Goal: Navigation & Orientation: Find specific page/section

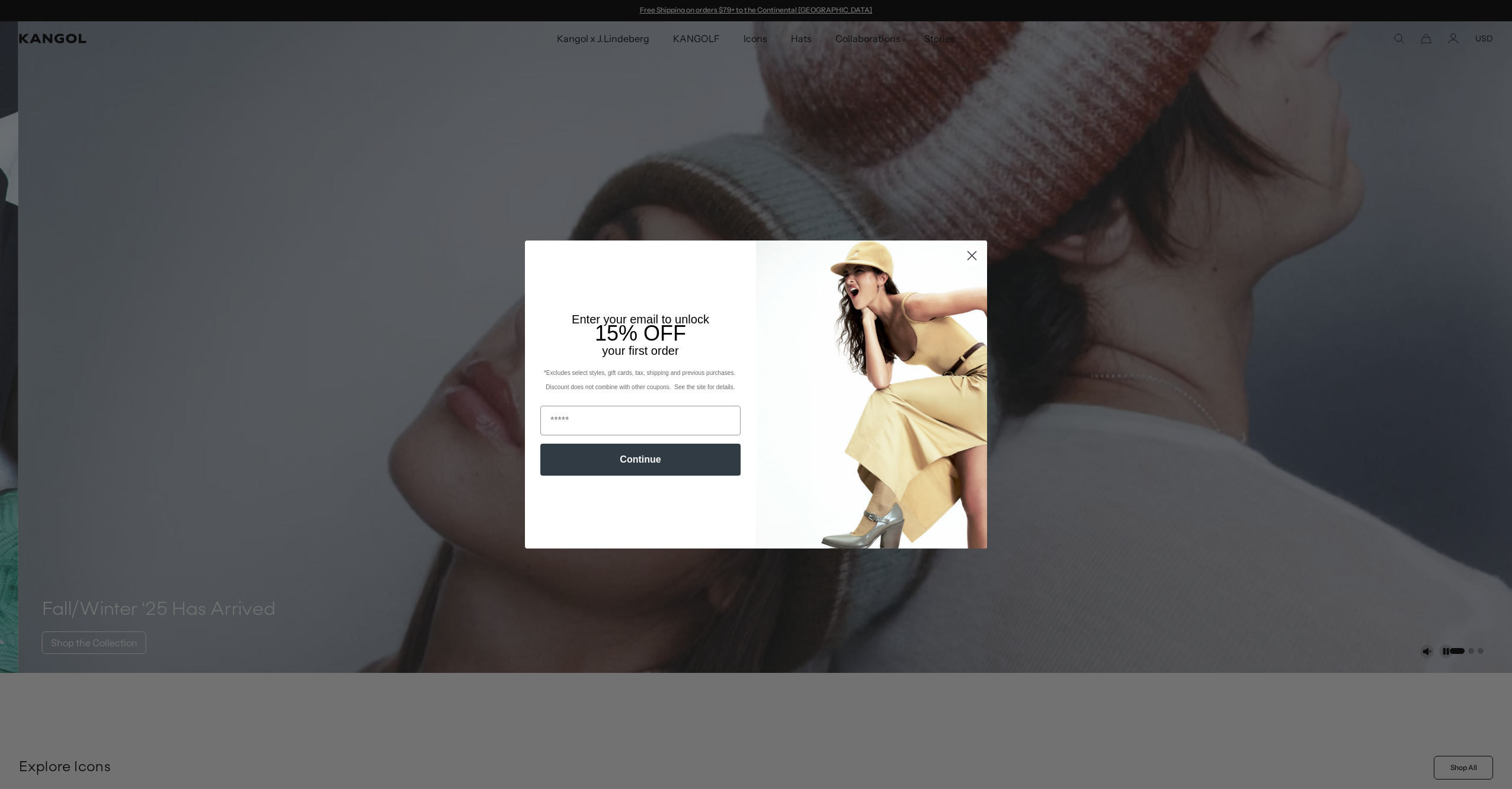
click at [964, 260] on circle "Close dialog" at bounding box center [971, 255] width 19 height 19
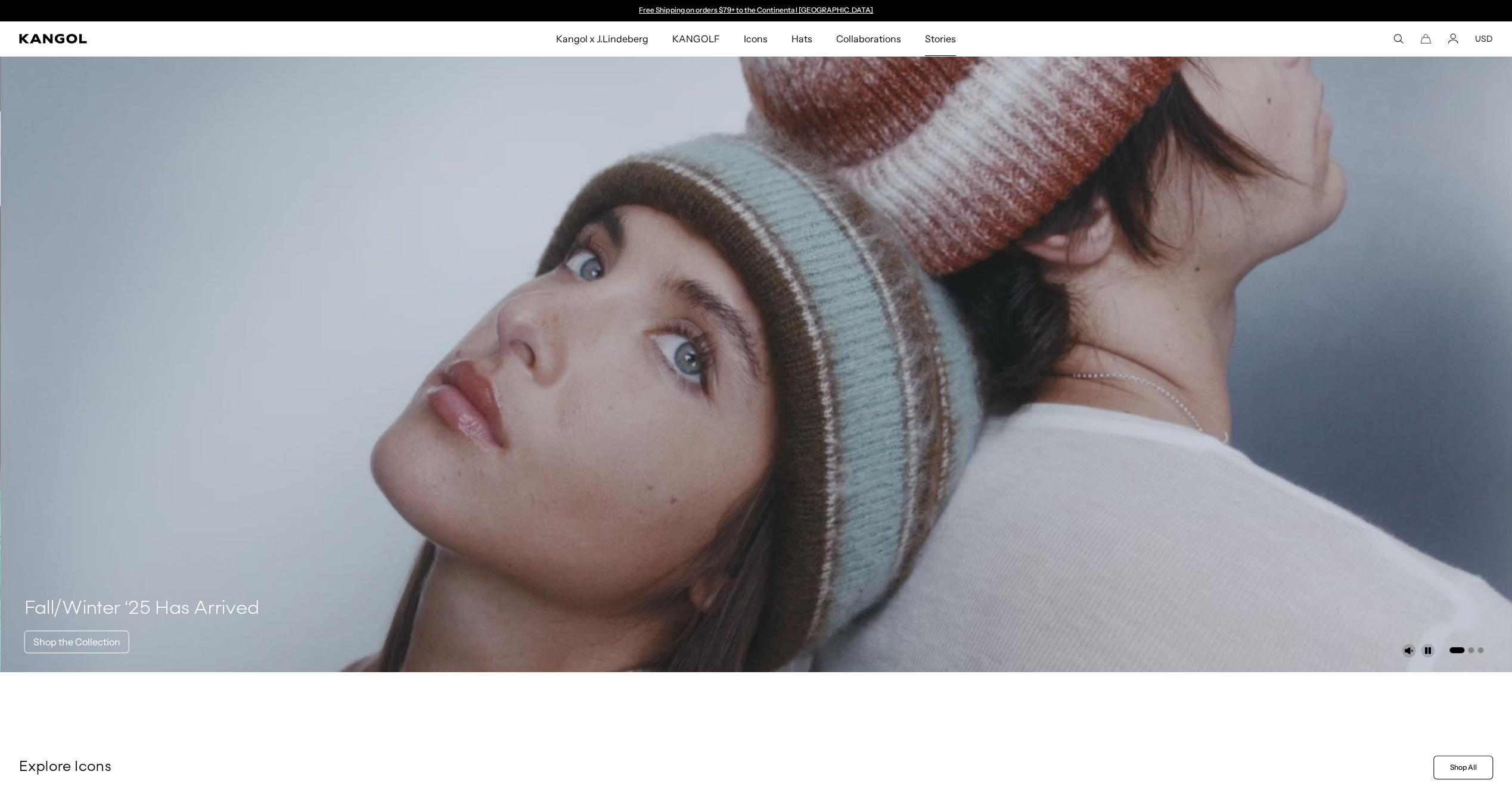
click at [927, 36] on span "Stories" at bounding box center [940, 38] width 31 height 34
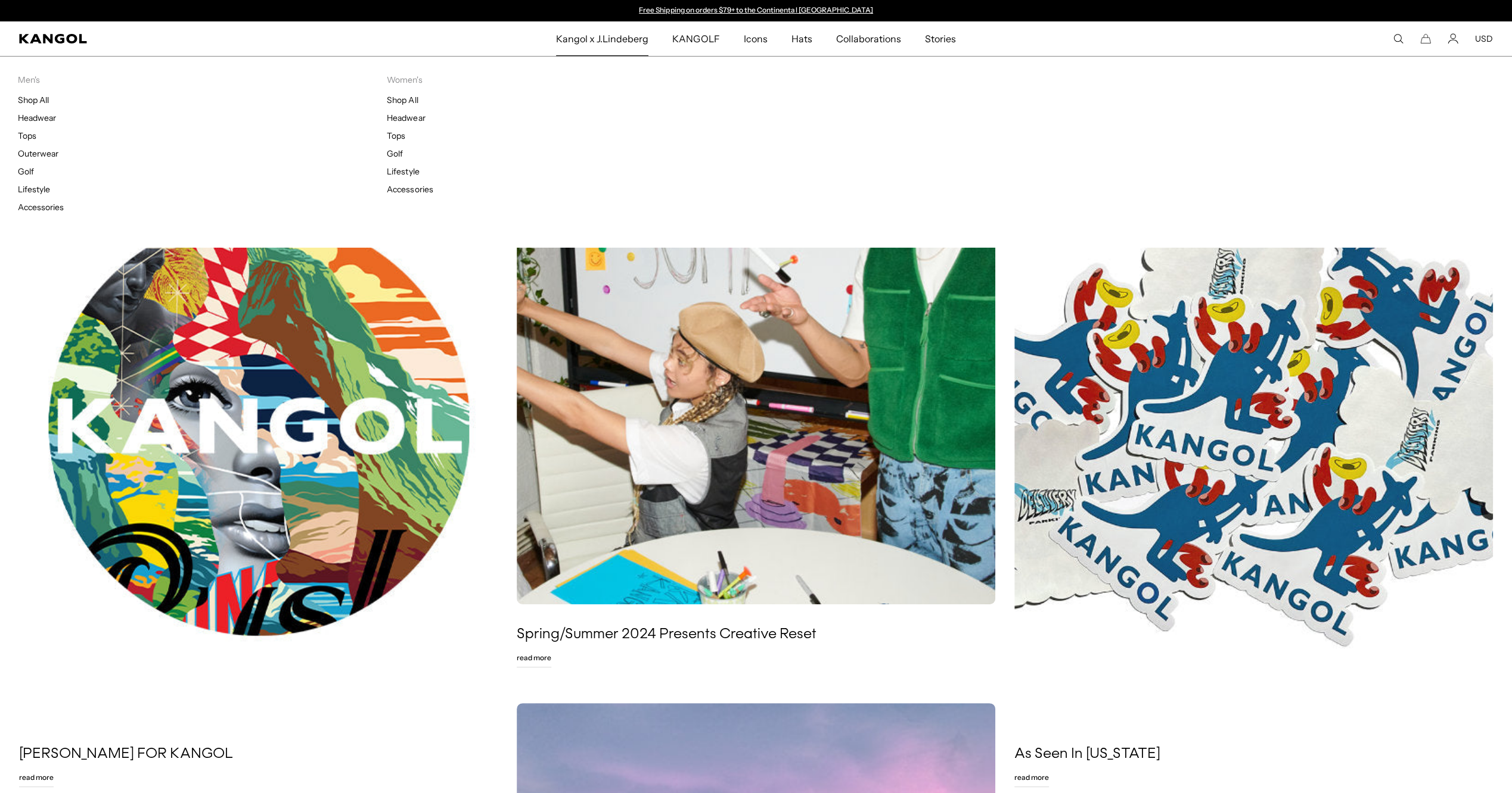
click at [400, 133] on link "Tops" at bounding box center [396, 136] width 19 height 11
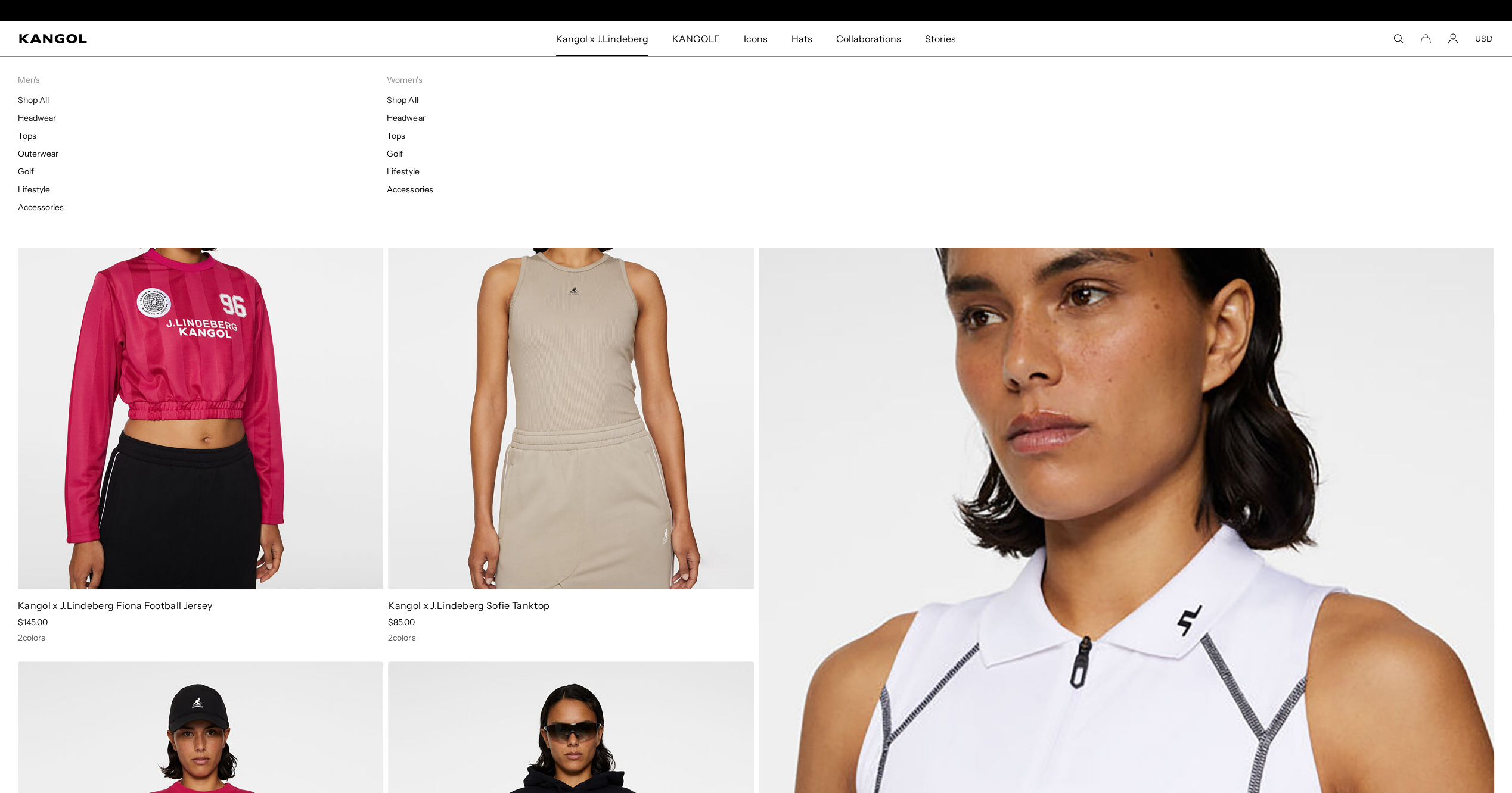
click at [29, 102] on link "Shop All" at bounding box center [34, 100] width 31 height 11
